Goal: Information Seeking & Learning: Learn about a topic

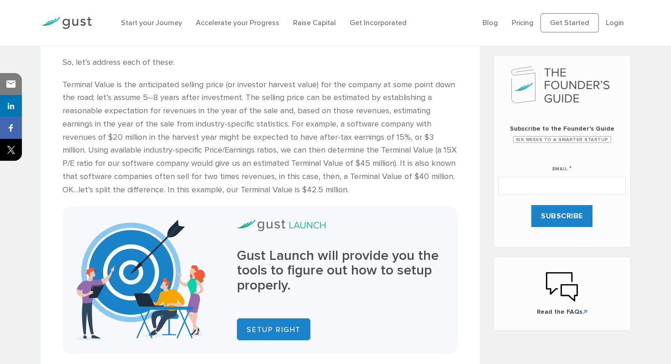
scroll to position [399, 0]
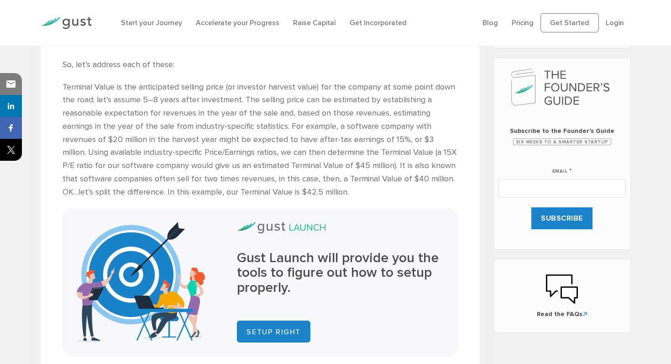
click at [180, 112] on p "Terminal Value is the anticipated selling price (or investor harvest value) for…" at bounding box center [260, 140] width 395 height 118
click at [218, 117] on p "Terminal Value is the anticipated selling price (or investor harvest value) for…" at bounding box center [260, 140] width 395 height 118
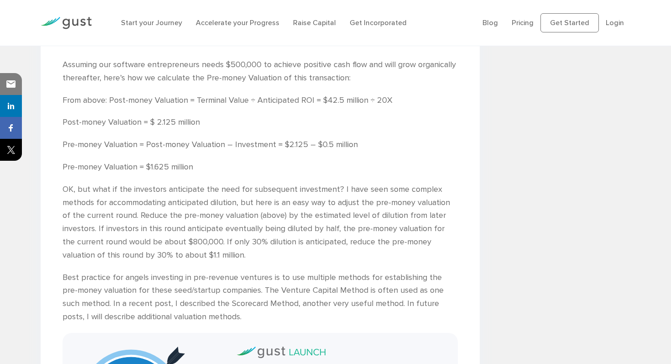
scroll to position [725, 0]
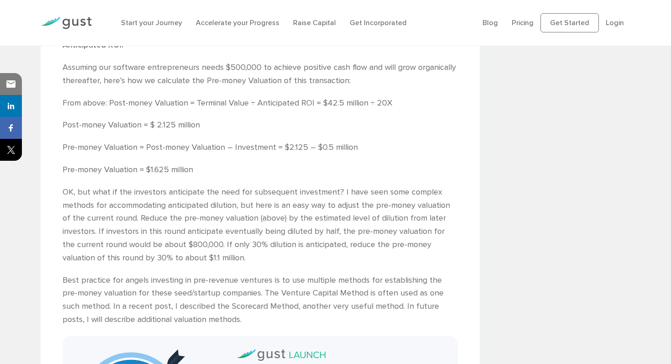
click at [236, 152] on p "Pre-money Valuation = Post-money Valuation – Investment = $2.125 – $0.5 million" at bounding box center [260, 147] width 395 height 13
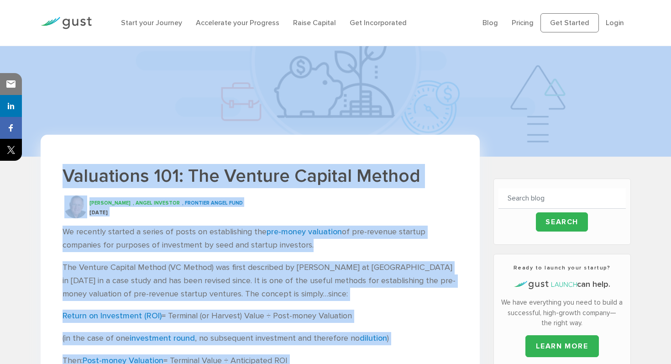
scroll to position [0, 0]
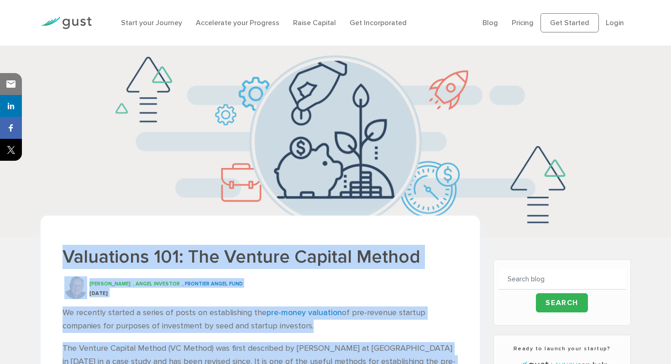
drag, startPoint x: 205, startPoint y: 288, endPoint x: 60, endPoint y: 256, distance: 149.0
copy div "Loremipsum 622: Dol Sitamet Consect Adipis Elit Seddo , Eiusm Temporin , Utlabo…"
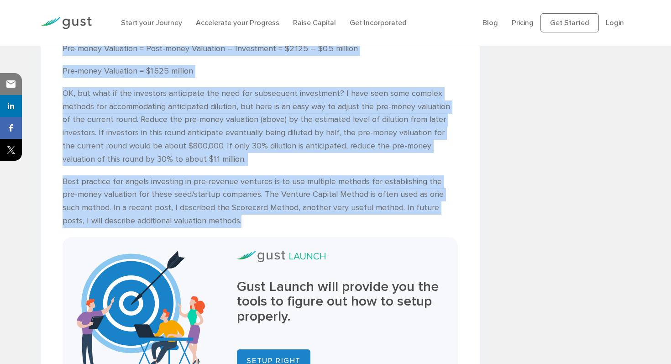
click at [243, 128] on p "OK, but what if the investors anticipate the need for subsequent investment? I …" at bounding box center [260, 126] width 395 height 79
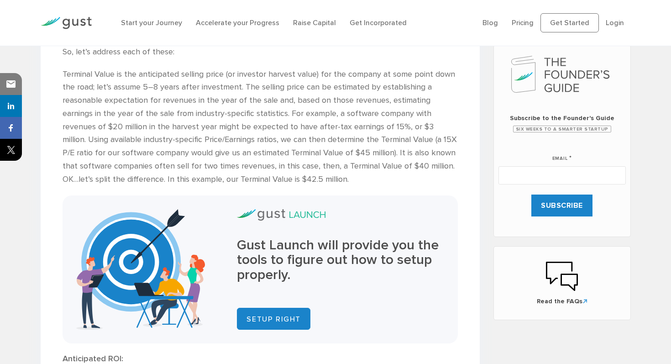
scroll to position [419, 0]
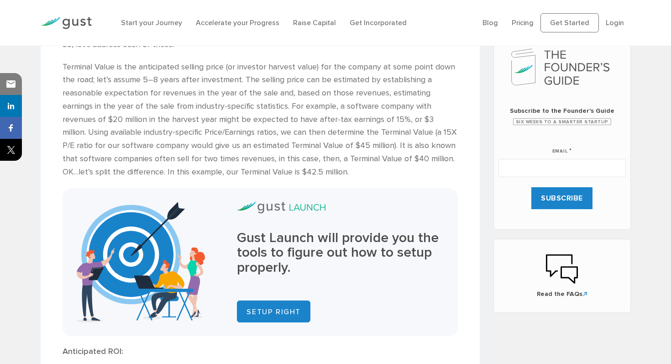
click at [268, 136] on p "Terminal Value is the anticipated selling price (or investor harvest value) for…" at bounding box center [260, 120] width 395 height 118
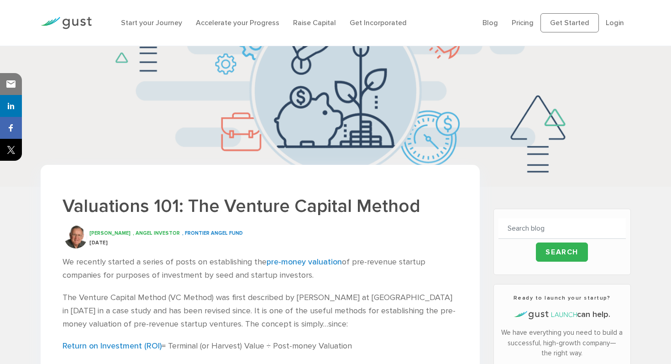
scroll to position [0, 0]
